Goal: Transaction & Acquisition: Subscribe to service/newsletter

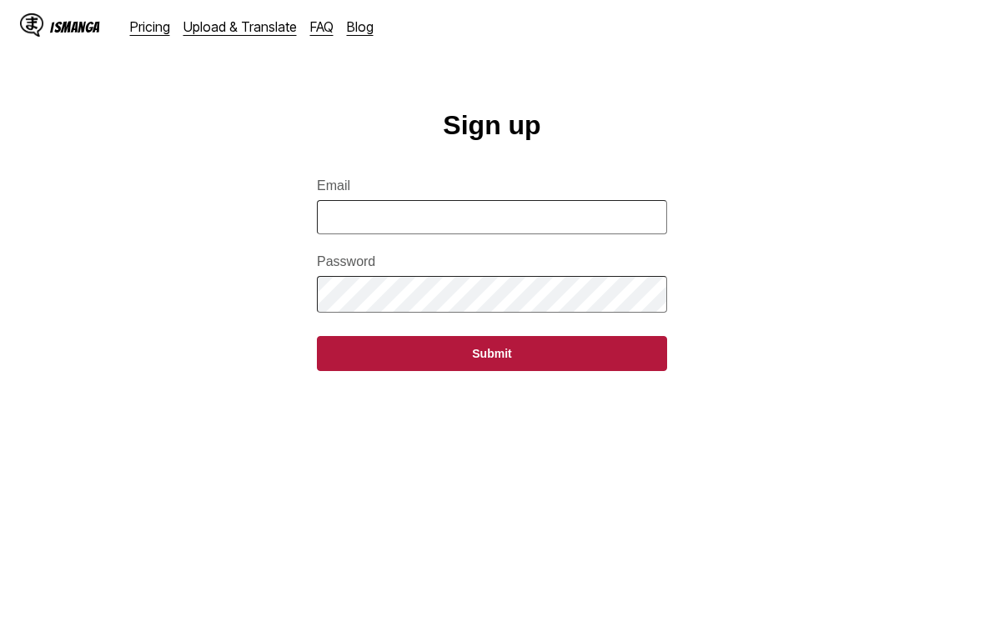
click at [349, 234] on input "Email" at bounding box center [492, 217] width 350 height 34
type input "**********"
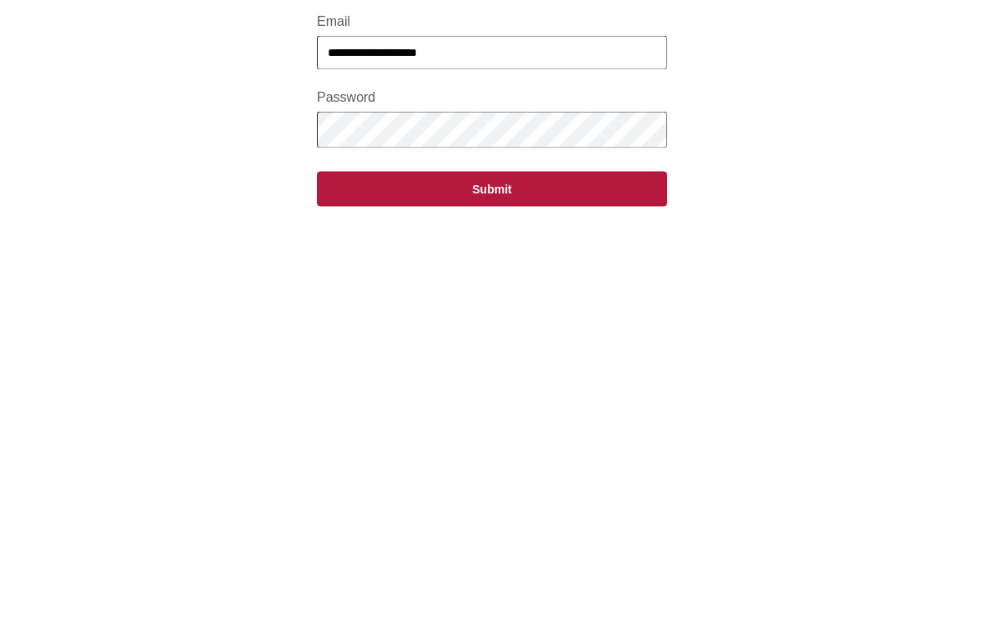
click at [343, 336] on button "Submit" at bounding box center [492, 353] width 350 height 35
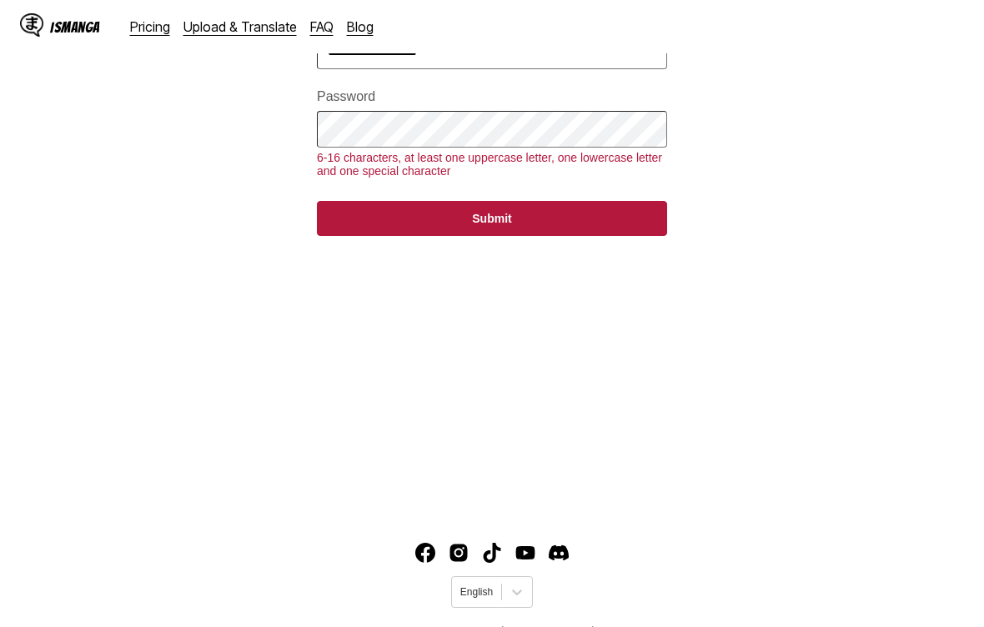
scroll to position [164, 0]
click at [359, 220] on button "Submit" at bounding box center [492, 219] width 350 height 35
click at [335, 223] on button "Submit" at bounding box center [492, 218] width 350 height 35
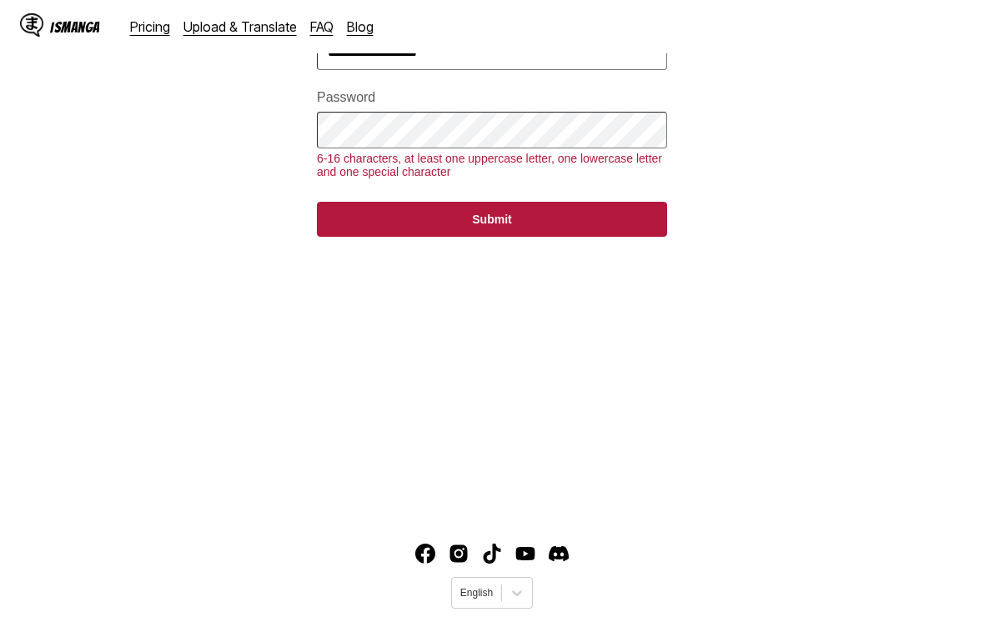
click at [374, 222] on button "Submit" at bounding box center [492, 219] width 350 height 35
click at [622, 224] on button "Submit" at bounding box center [492, 219] width 350 height 35
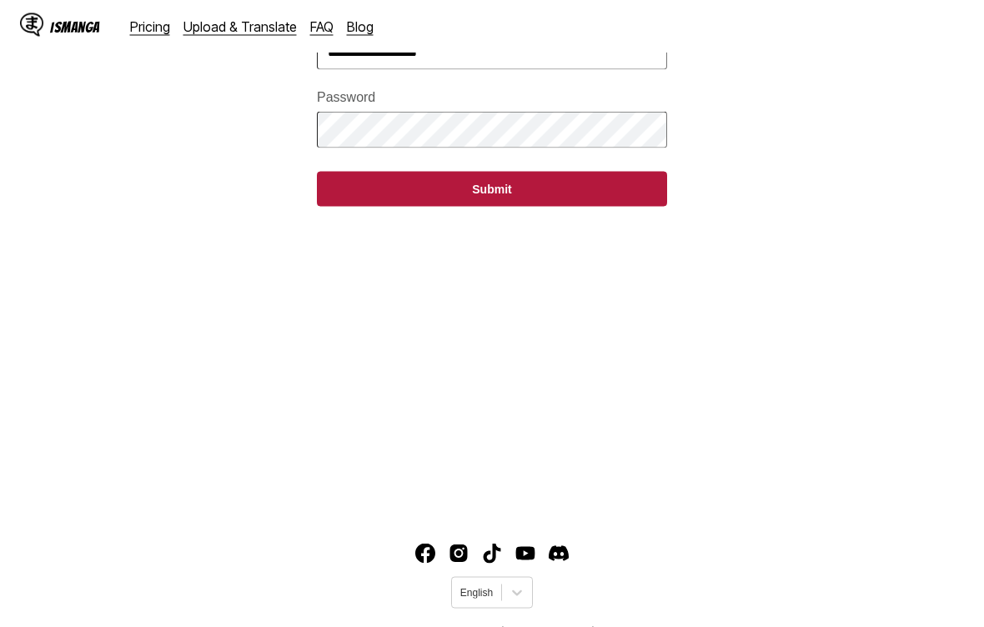
scroll to position [165, 0]
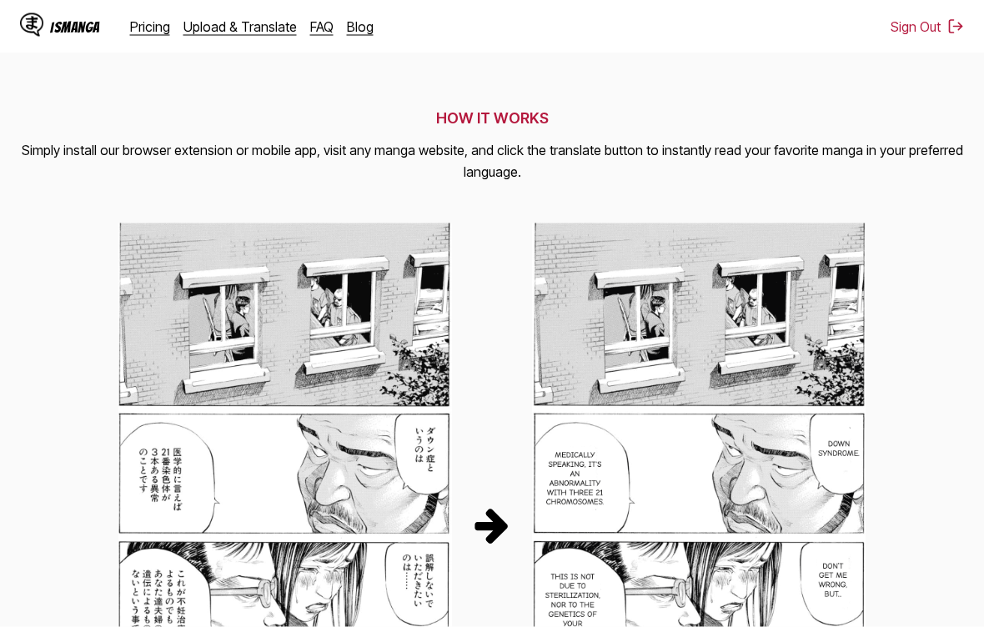
scroll to position [516, 0]
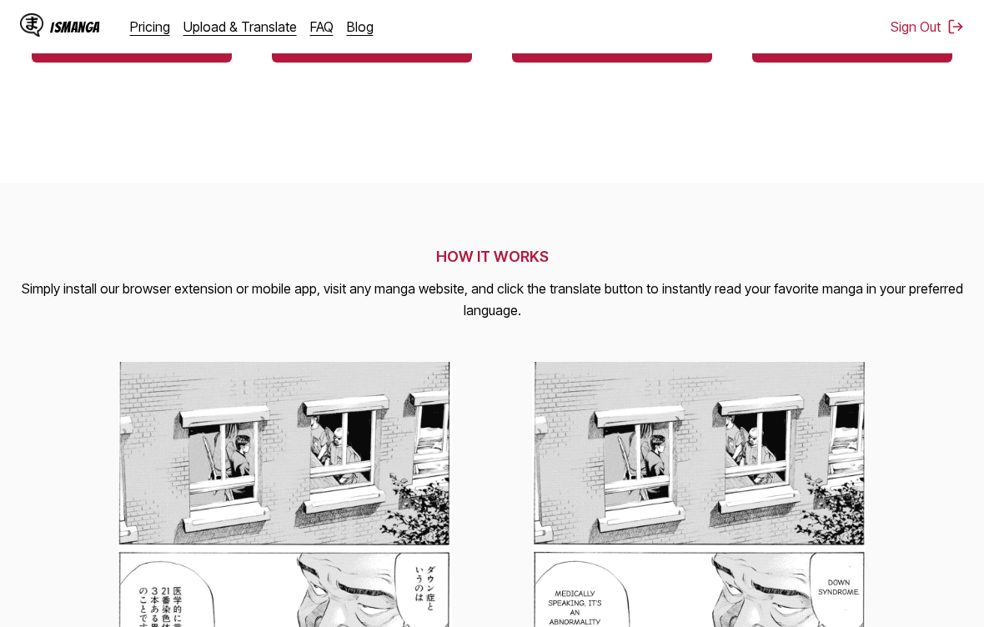
click at [139, 31] on link "Pricing" at bounding box center [150, 26] width 40 height 17
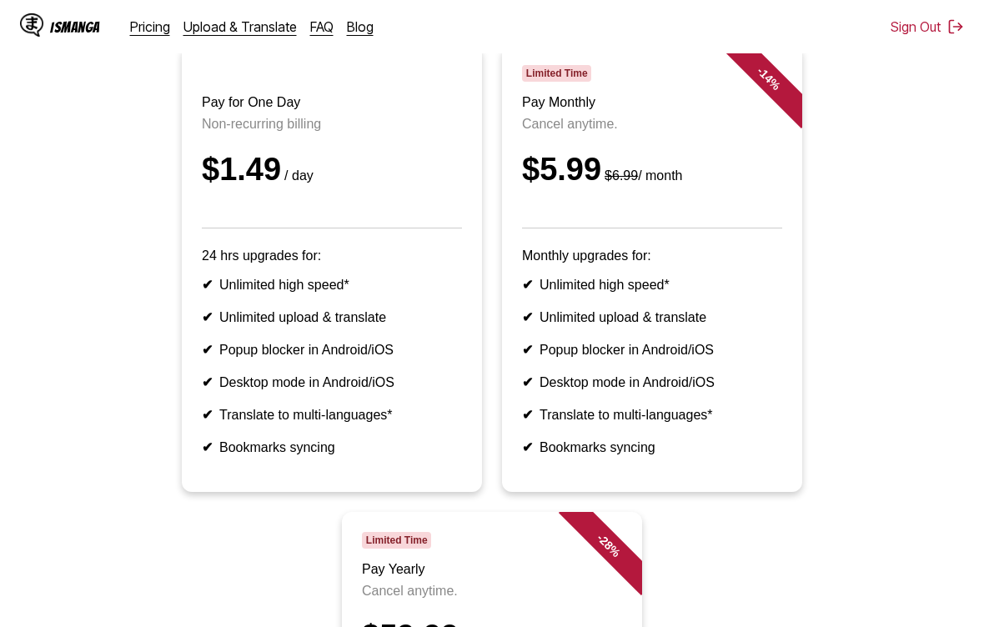
scroll to position [188, 0]
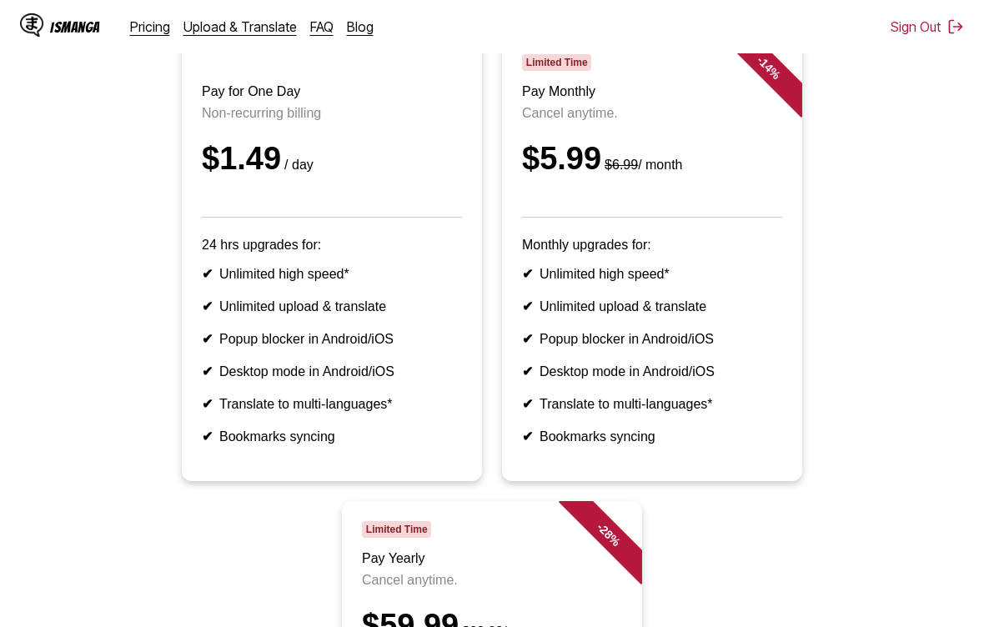
click at [740, 177] on div "$5.99 $6.99 / month" at bounding box center [652, 159] width 260 height 36
click at [764, 169] on div "$5.99 $6.99 / month" at bounding box center [652, 159] width 260 height 36
click at [582, 79] on header "Limited Time Pay Monthly Cancel anytime. $5.99 $6.99 / month" at bounding box center [652, 135] width 260 height 163
click at [687, 273] on article "- 14 % Limited Time Pay Monthly Cancel anytime. $5.99 $6.99 / month Monthly upg…" at bounding box center [652, 257] width 300 height 447
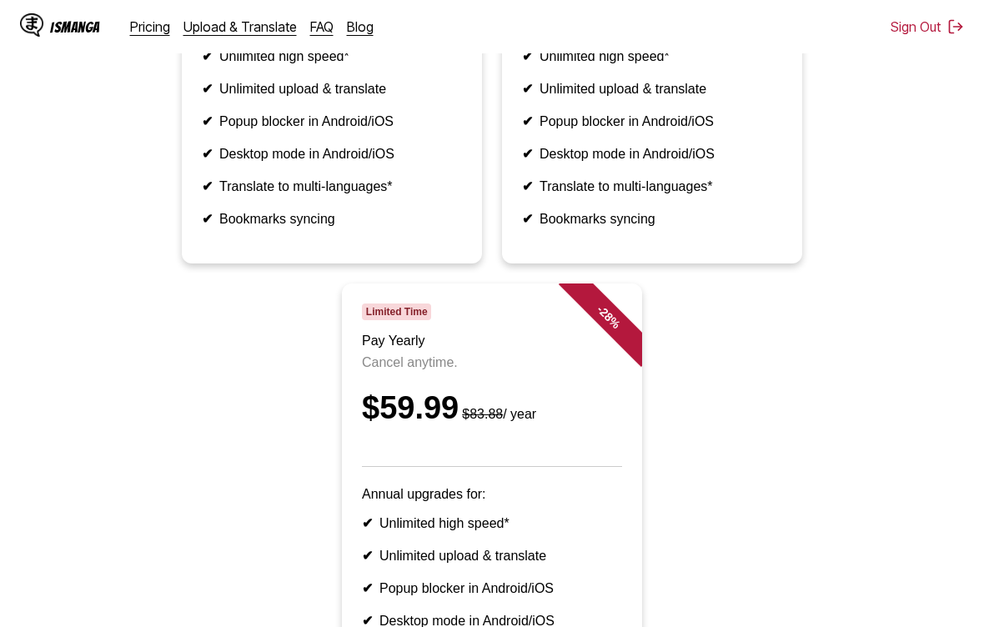
click at [684, 227] on li "✔ Bookmarks syncing" at bounding box center [652, 219] width 260 height 16
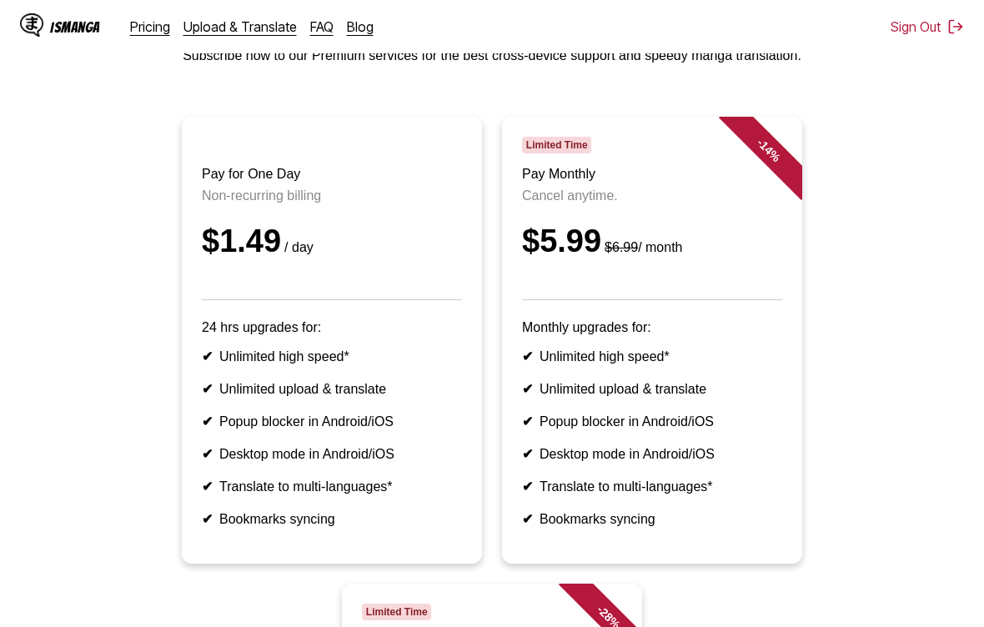
scroll to position [0, 0]
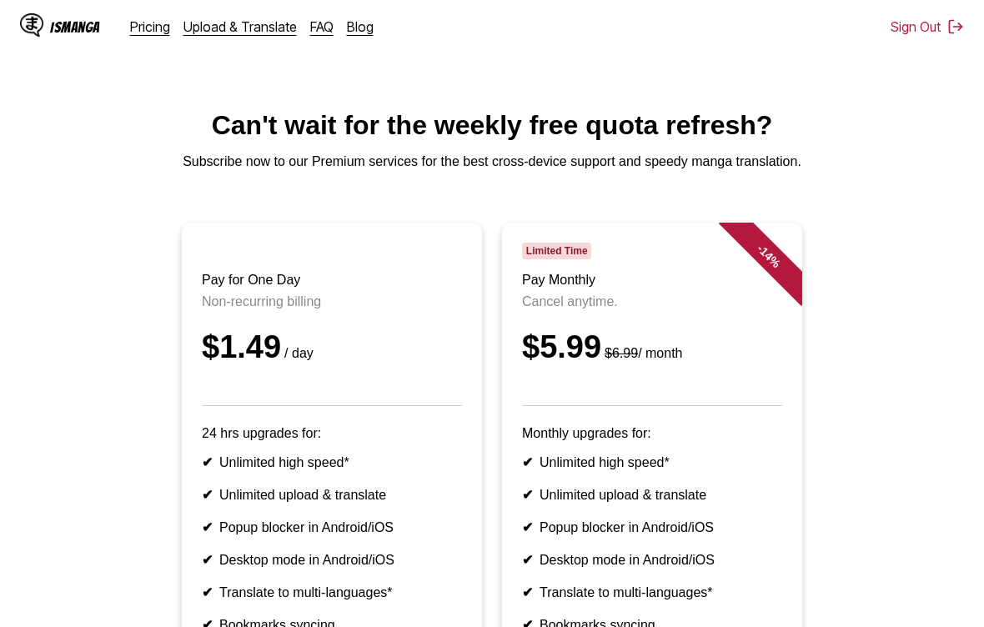
click at [770, 263] on div "- 14 %" at bounding box center [769, 256] width 100 height 100
click at [707, 308] on div "- 14 %" at bounding box center [752, 273] width 100 height 100
click at [557, 259] on span "Limited Time" at bounding box center [556, 251] width 69 height 17
click at [579, 309] on p "Cancel anytime." at bounding box center [652, 301] width 260 height 15
click at [612, 365] on div "$5.99 $6.99 / month" at bounding box center [652, 347] width 260 height 36
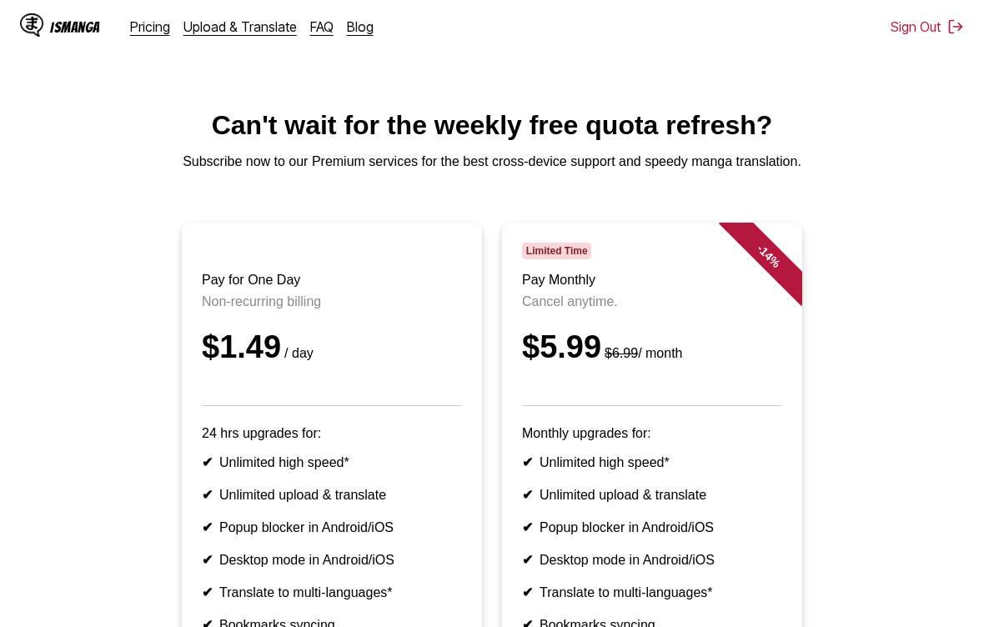
click at [637, 420] on article "- 14 % Limited Time Pay Monthly Cancel anytime. $5.99 $6.99 / month Monthly upg…" at bounding box center [652, 446] width 300 height 447
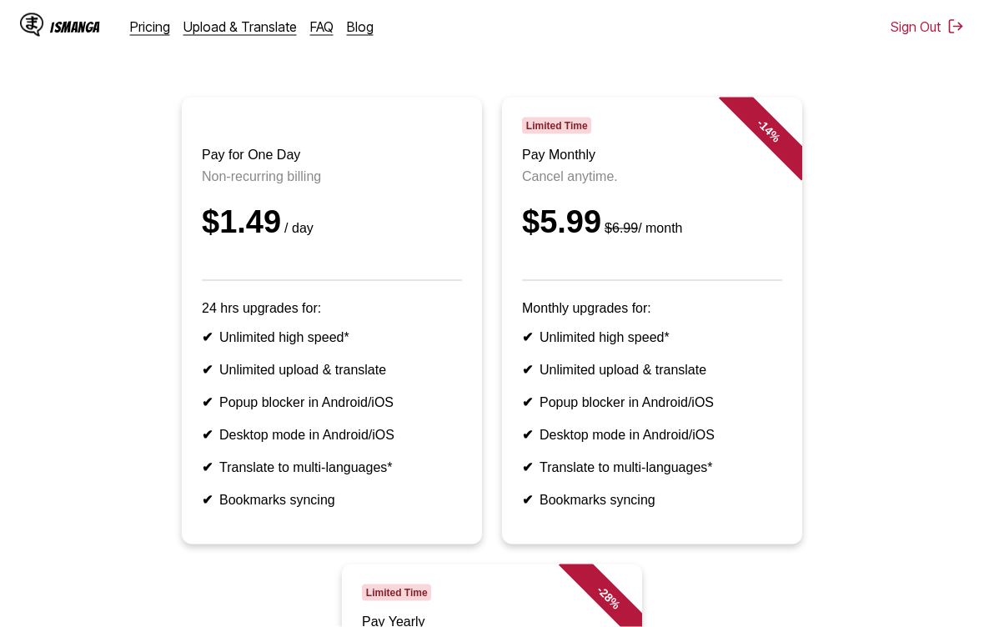
scroll to position [118, 0]
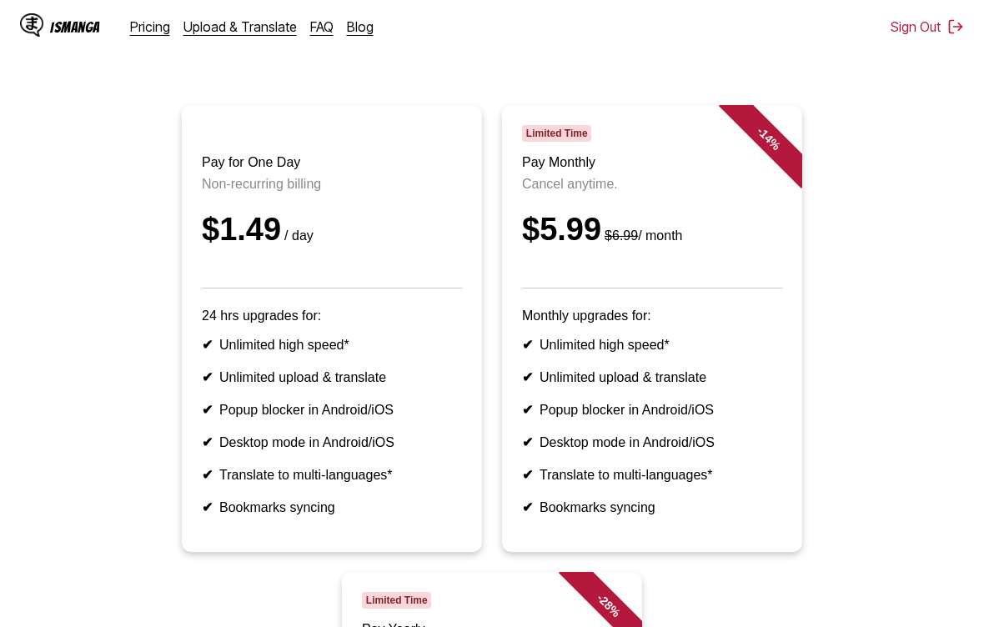
click at [650, 278] on header "Limited Time Pay Monthly Cancel anytime. $5.99 $6.99 / month" at bounding box center [652, 206] width 260 height 163
click at [135, 23] on link "Pricing" at bounding box center [150, 26] width 40 height 17
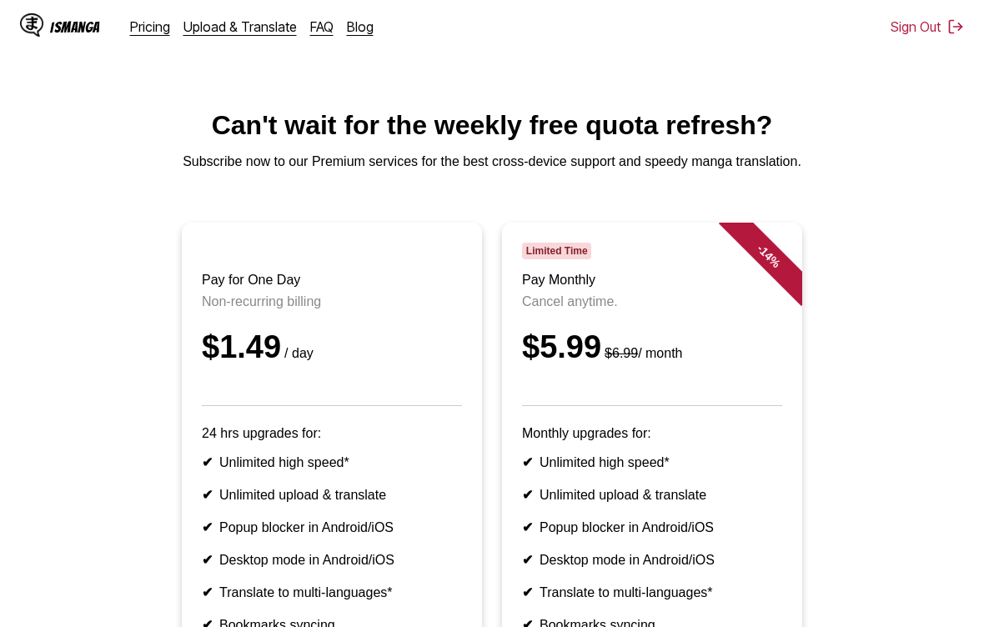
click at [64, 21] on div "IsManga" at bounding box center [75, 27] width 50 height 16
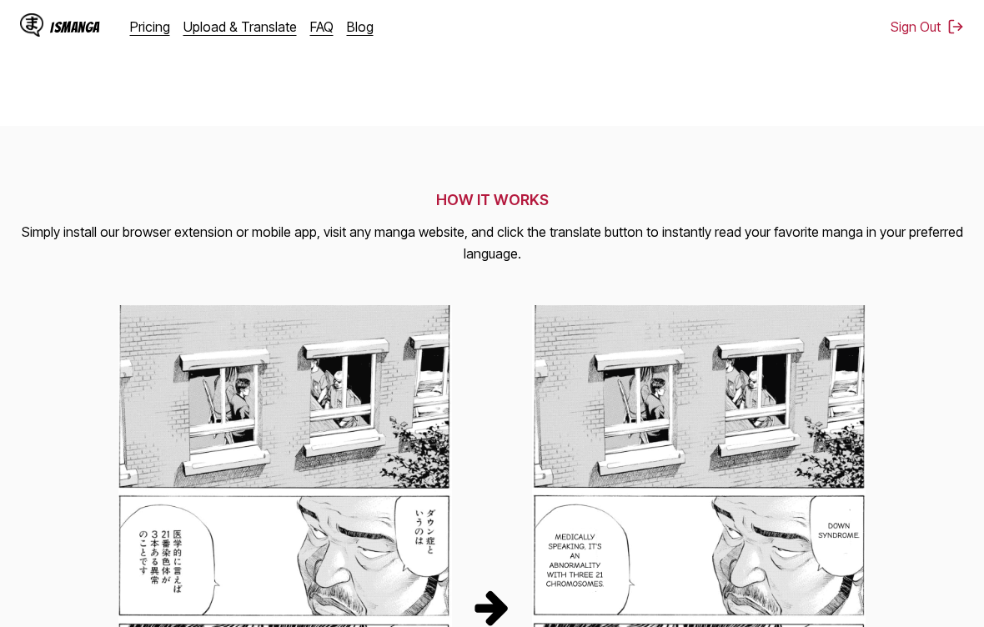
scroll to position [283, 0]
